Goal: Transaction & Acquisition: Purchase product/service

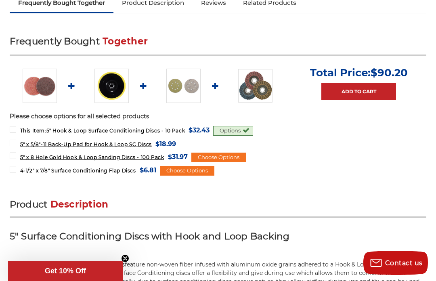
click at [117, 87] on img at bounding box center [111, 86] width 34 height 34
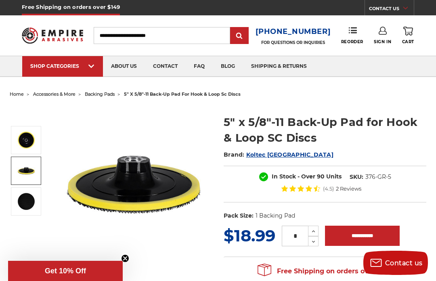
click at [27, 171] on img at bounding box center [26, 171] width 20 height 20
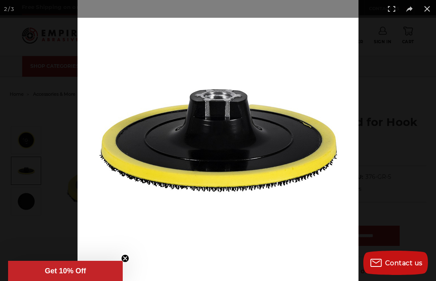
click at [126, 265] on img at bounding box center [218, 140] width 281 height 281
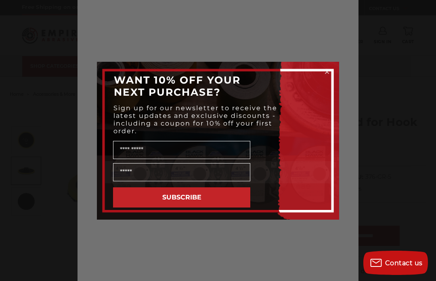
click at [172, 248] on div "Close dialog WANT 10% OFF YOUR NEXT PURCHASE? Sign up for our newsletter to rec…" at bounding box center [218, 140] width 436 height 281
click at [61, 253] on div "Close dialog WANT 10% OFF YOUR NEXT PURCHASE? Sign up for our newsletter to rec…" at bounding box center [218, 140] width 436 height 281
click at [329, 69] on circle "Close dialog" at bounding box center [327, 72] width 8 height 8
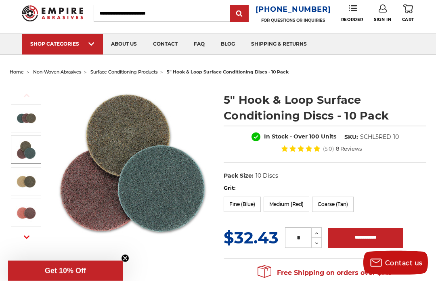
scroll to position [22, 0]
click at [28, 149] on img at bounding box center [26, 150] width 20 height 20
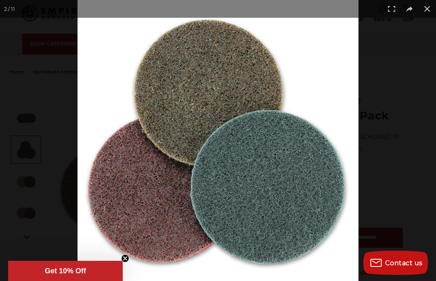
click at [259, 207] on img at bounding box center [218, 140] width 281 height 281
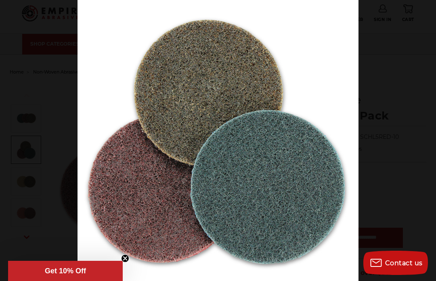
click at [401, 186] on div at bounding box center [296, 140] width 436 height 281
